Goal: Obtain resource: Download file/media

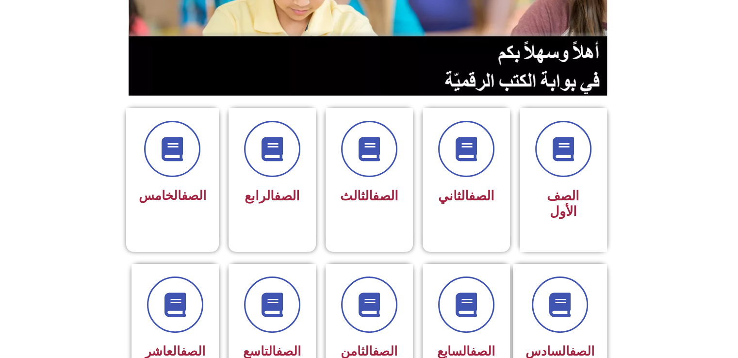
scroll to position [168, 0]
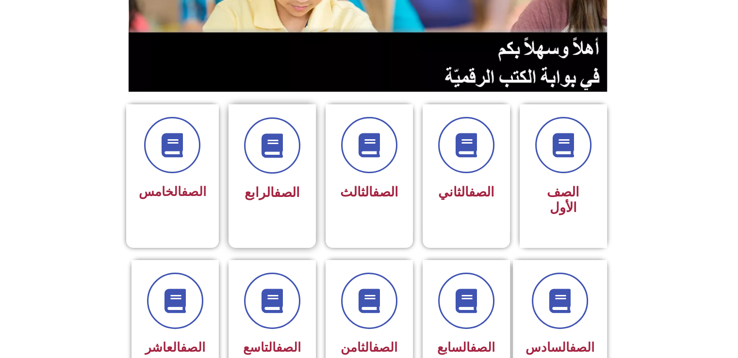
click at [294, 185] on link "الصف" at bounding box center [287, 193] width 26 height 16
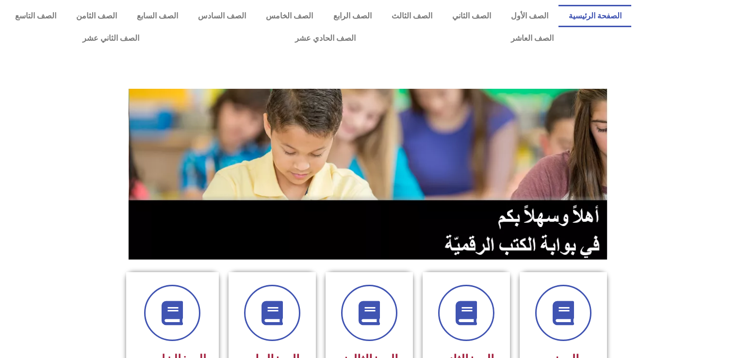
scroll to position [168, 0]
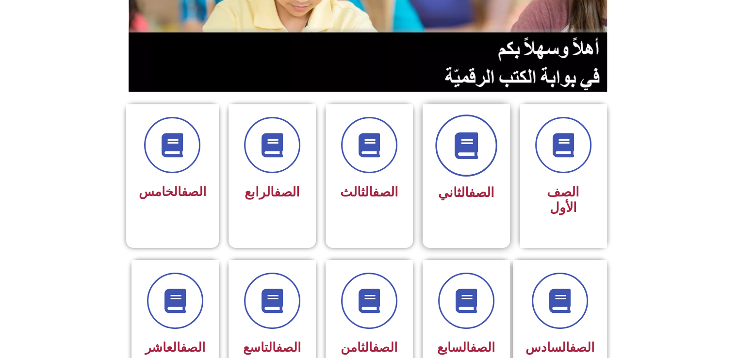
click at [468, 149] on icon at bounding box center [466, 146] width 27 height 27
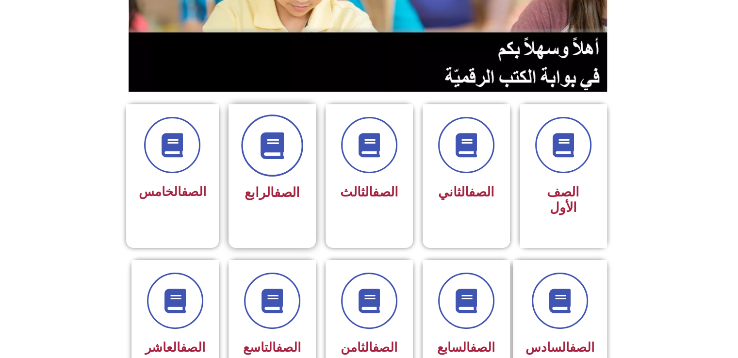
click at [277, 146] on icon at bounding box center [272, 146] width 27 height 27
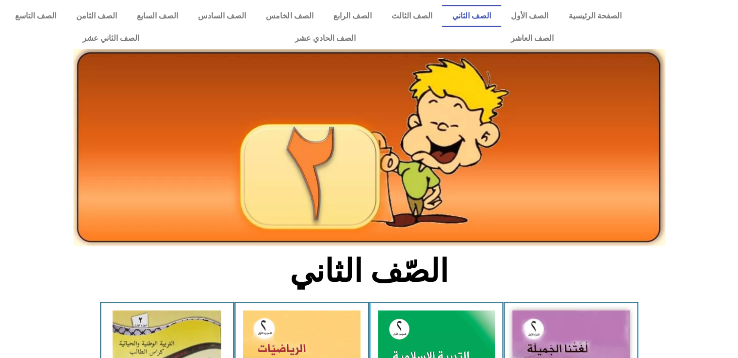
scroll to position [223, 0]
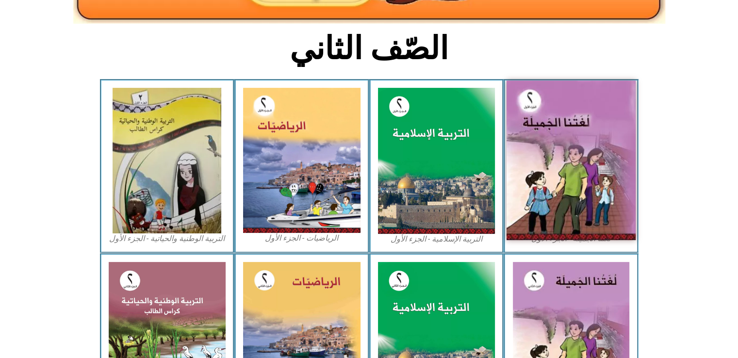
click at [590, 199] on img at bounding box center [571, 161] width 129 height 160
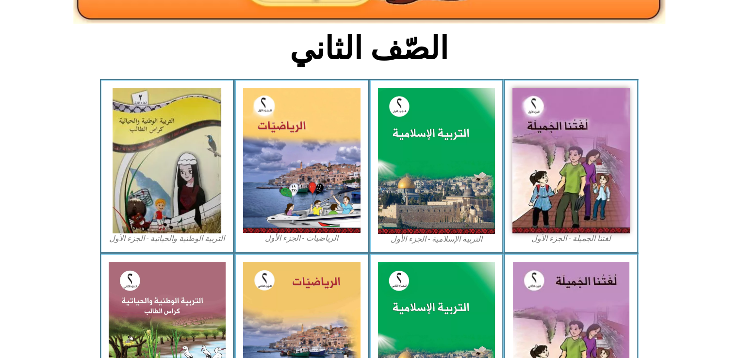
scroll to position [0, 0]
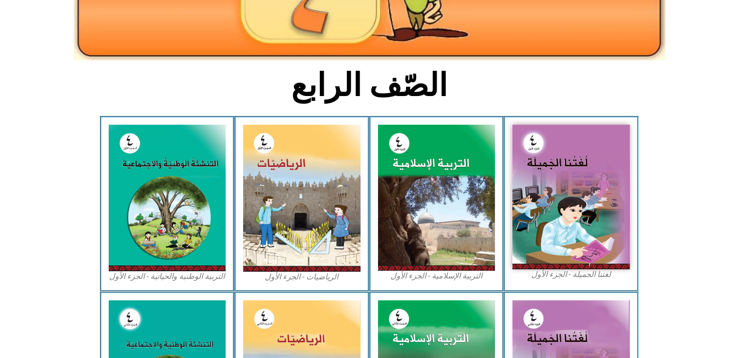
scroll to position [187, 0]
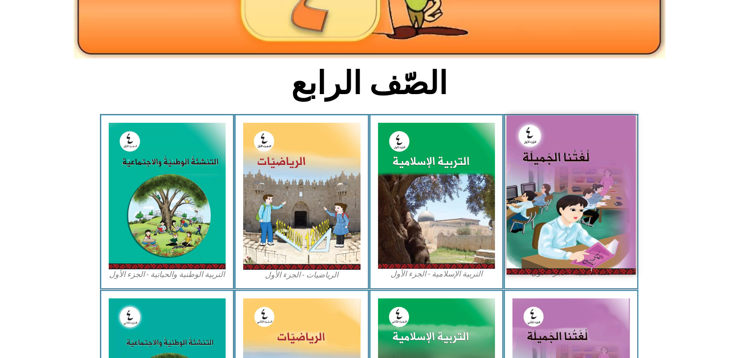
click at [568, 197] on img at bounding box center [571, 195] width 129 height 159
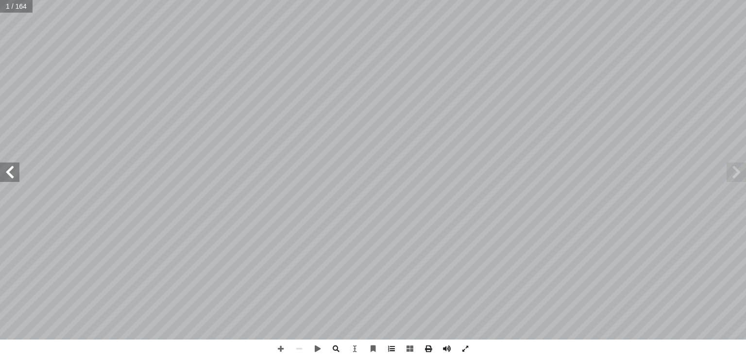
click at [392, 347] on span at bounding box center [391, 349] width 18 height 18
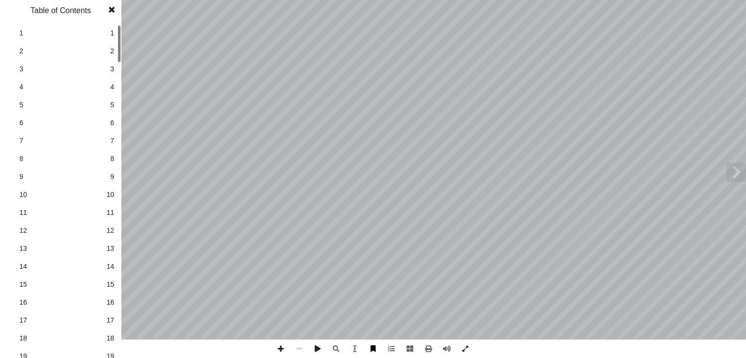
click at [373, 348] on span at bounding box center [373, 349] width 18 height 18
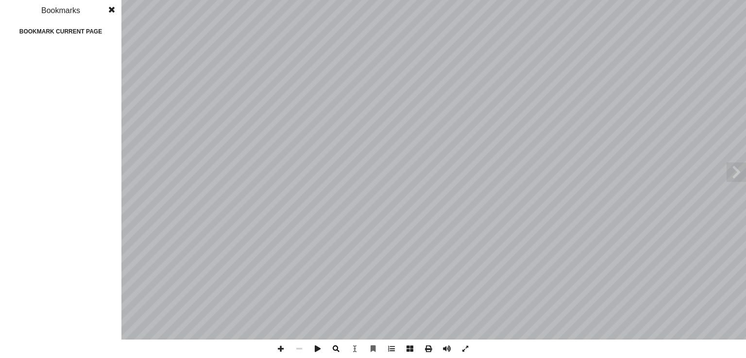
click at [339, 346] on span at bounding box center [336, 349] width 18 height 18
click at [386, 348] on span at bounding box center [391, 349] width 18 height 18
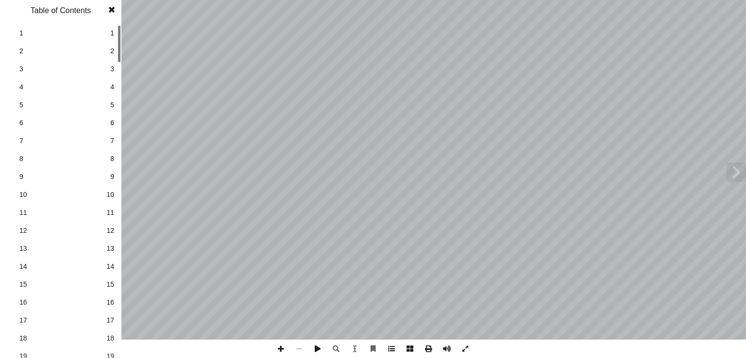
click at [400, 350] on span at bounding box center [391, 349] width 18 height 18
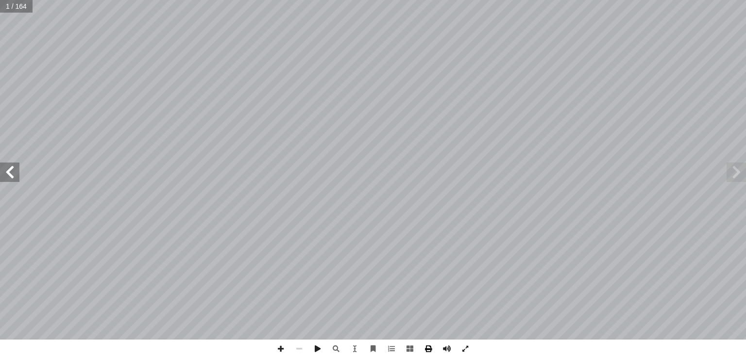
click at [437, 351] on div at bounding box center [372, 349] width 203 height 18
click at [427, 350] on span at bounding box center [428, 349] width 18 height 18
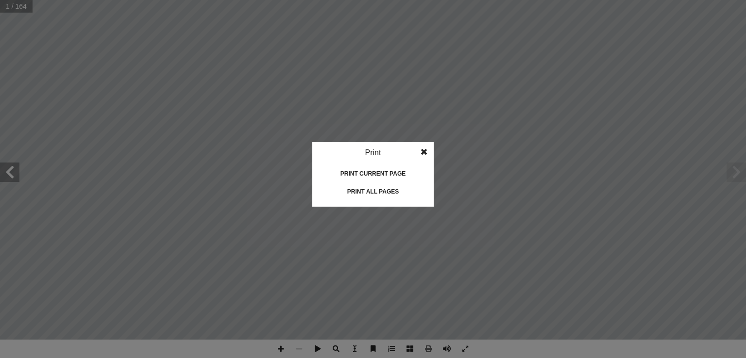
click at [373, 177] on div "Print current page" at bounding box center [372, 174] width 97 height 16
click at [373, 190] on div "Print all pages" at bounding box center [372, 192] width 97 height 16
